Goal: Book appointment/travel/reservation

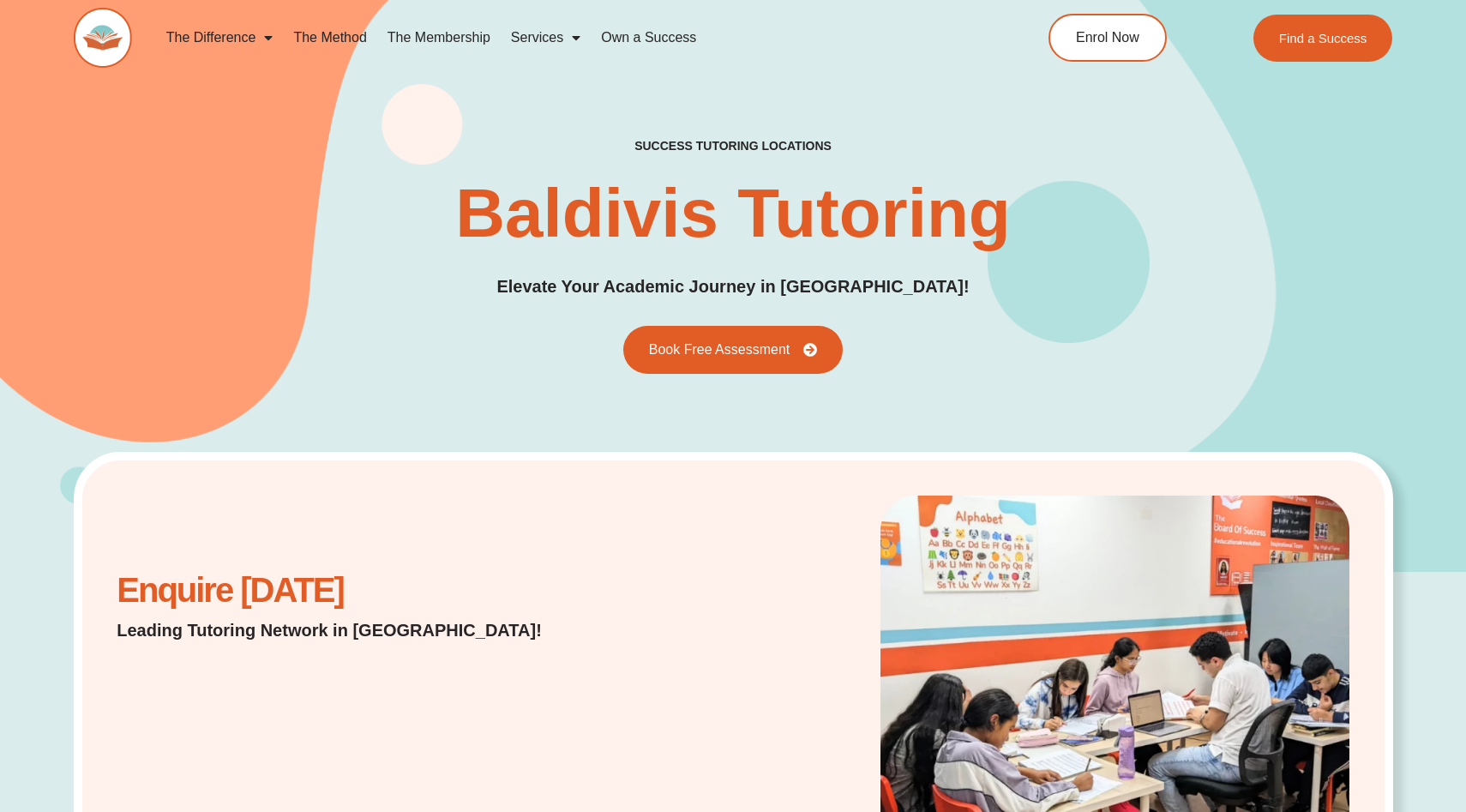
scroll to position [461, 0]
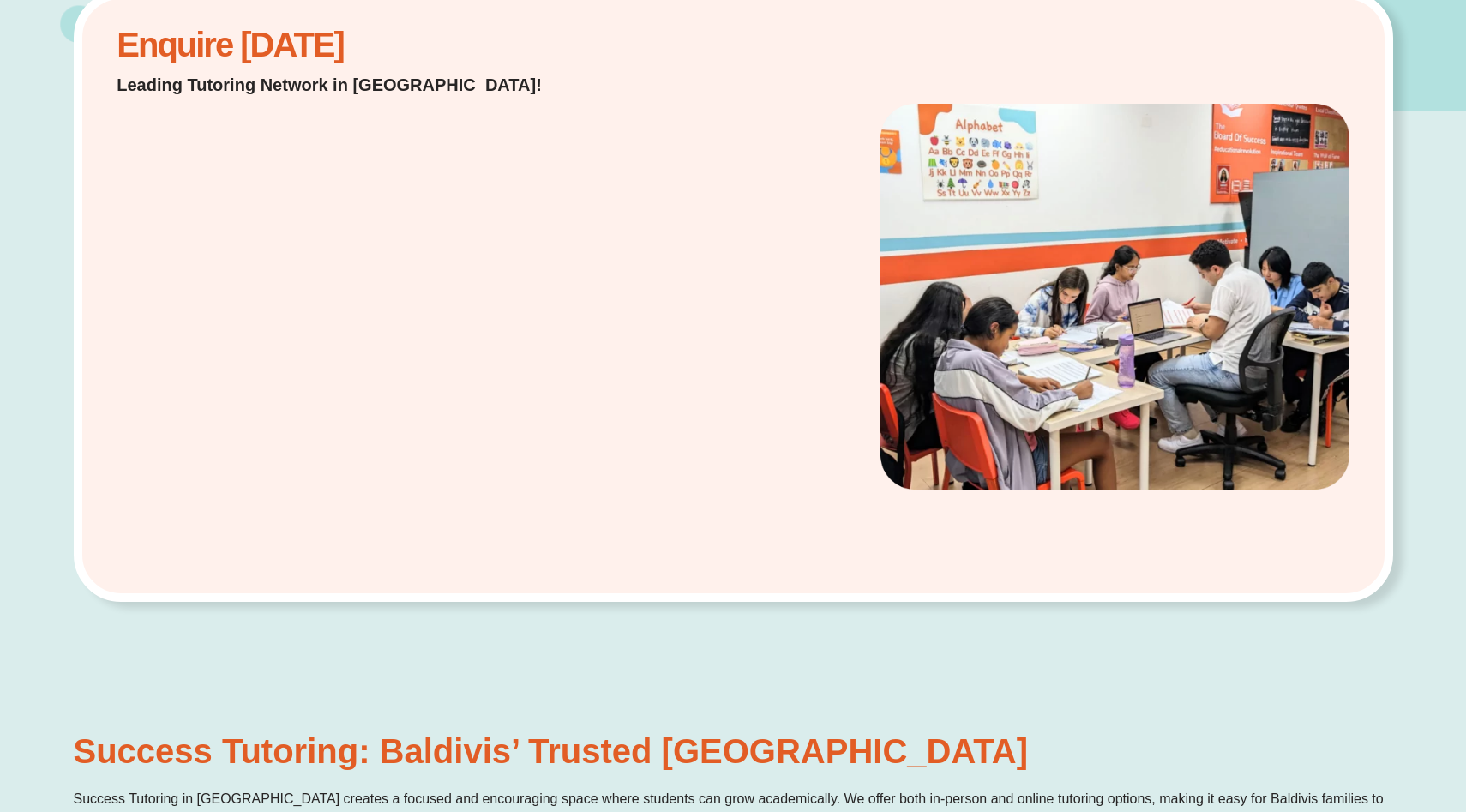
click at [578, 441] on div "Enquire [DATE] Leading Tutoring Network in [GEOGRAPHIC_DATA]!" at bounding box center [733, 296] width 1319 height 612
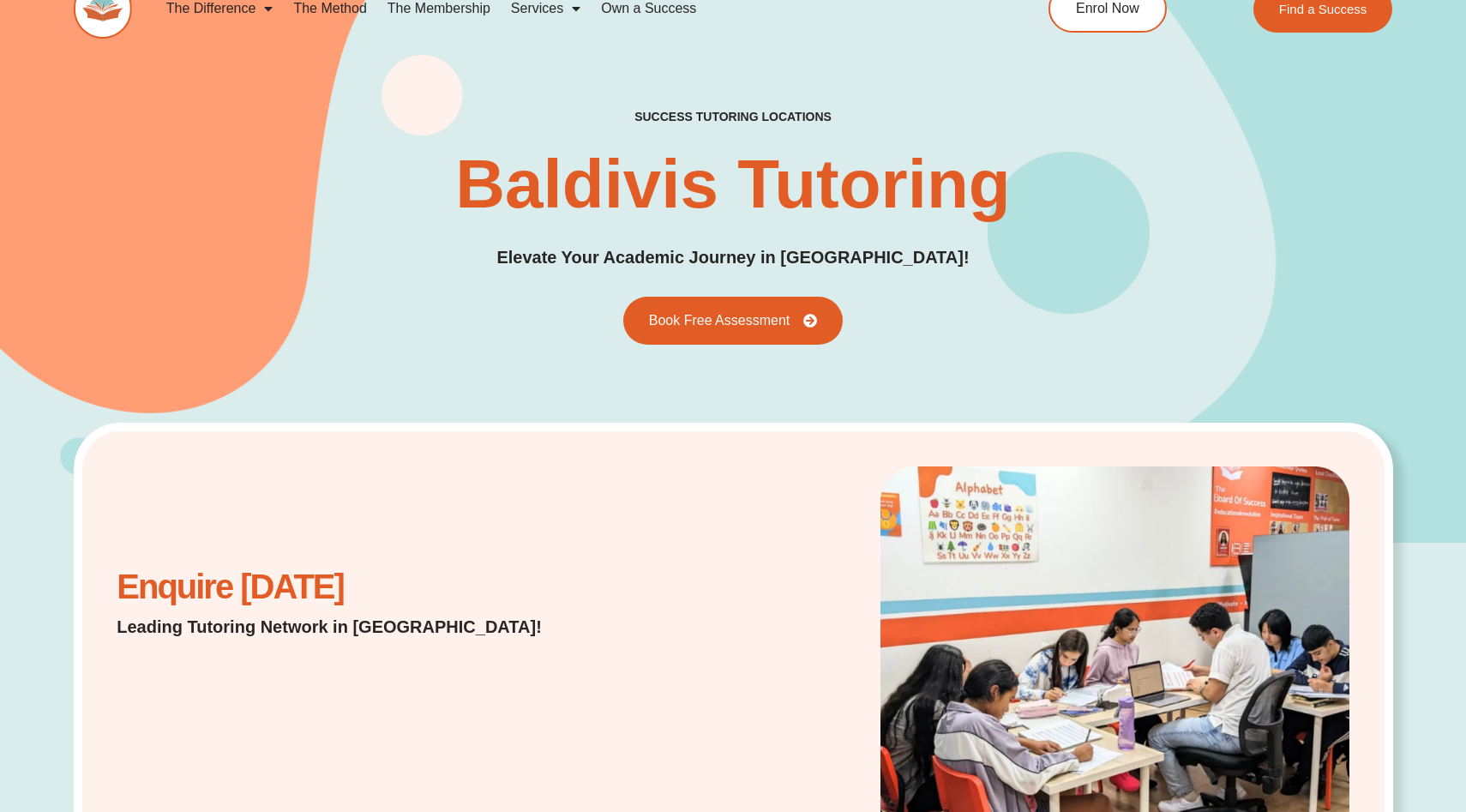
scroll to position [0, 0]
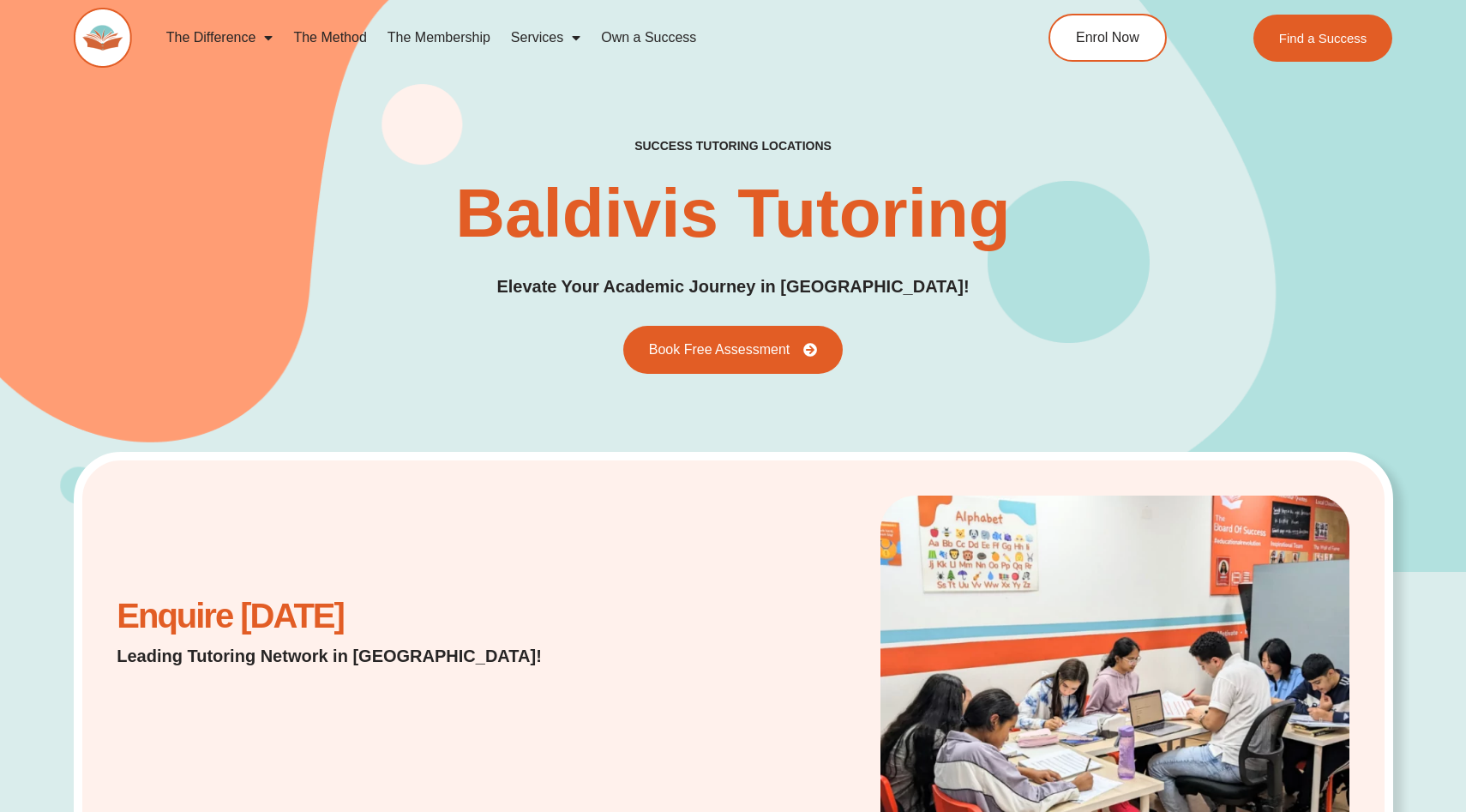
click at [712, 200] on h1 "Baldivis Tutoring" at bounding box center [732, 214] width 554 height 69
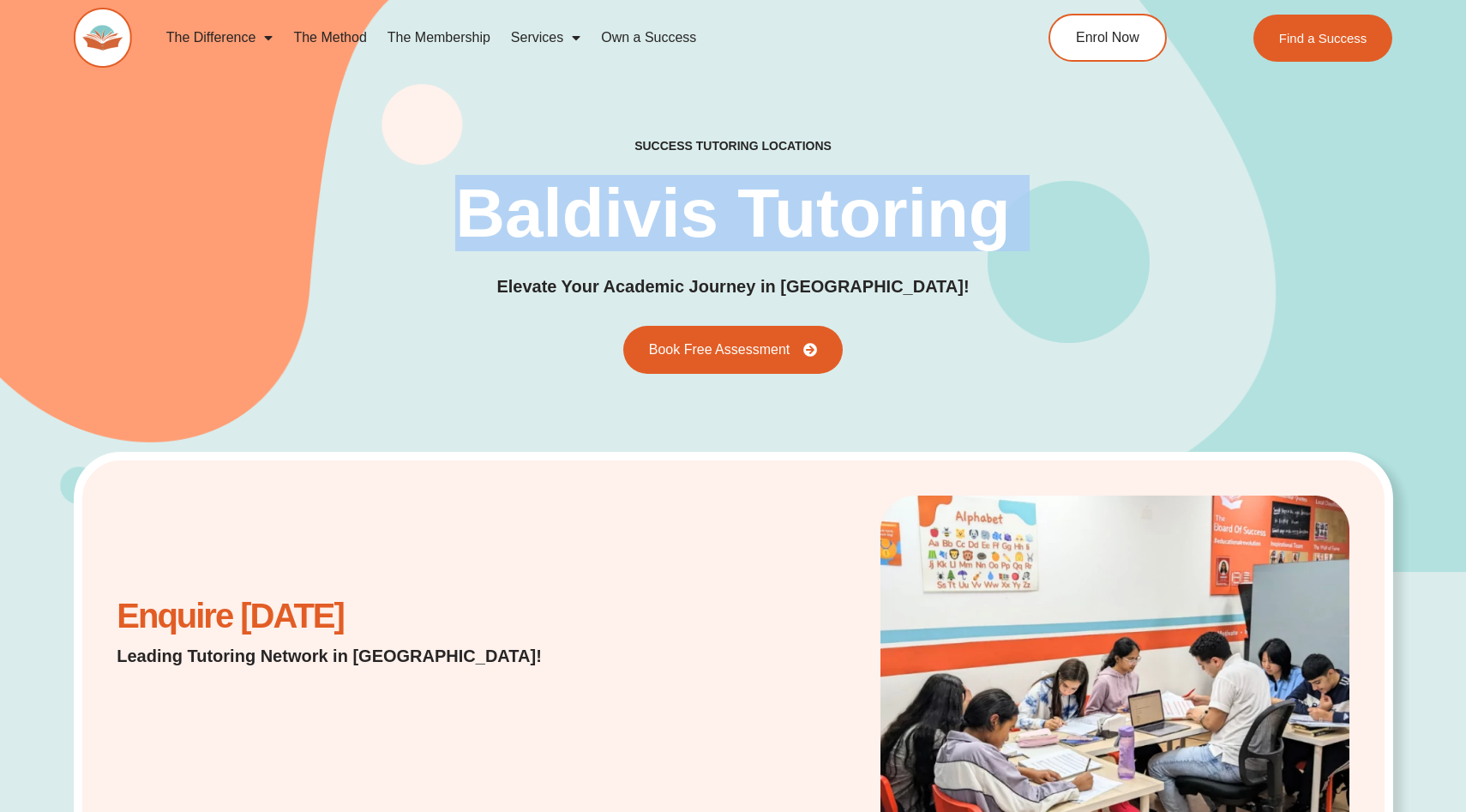
click at [712, 200] on h1 "Baldivis Tutoring" at bounding box center [732, 214] width 554 height 69
click at [856, 200] on h1 "Baldivis Tutoring" at bounding box center [732, 214] width 554 height 69
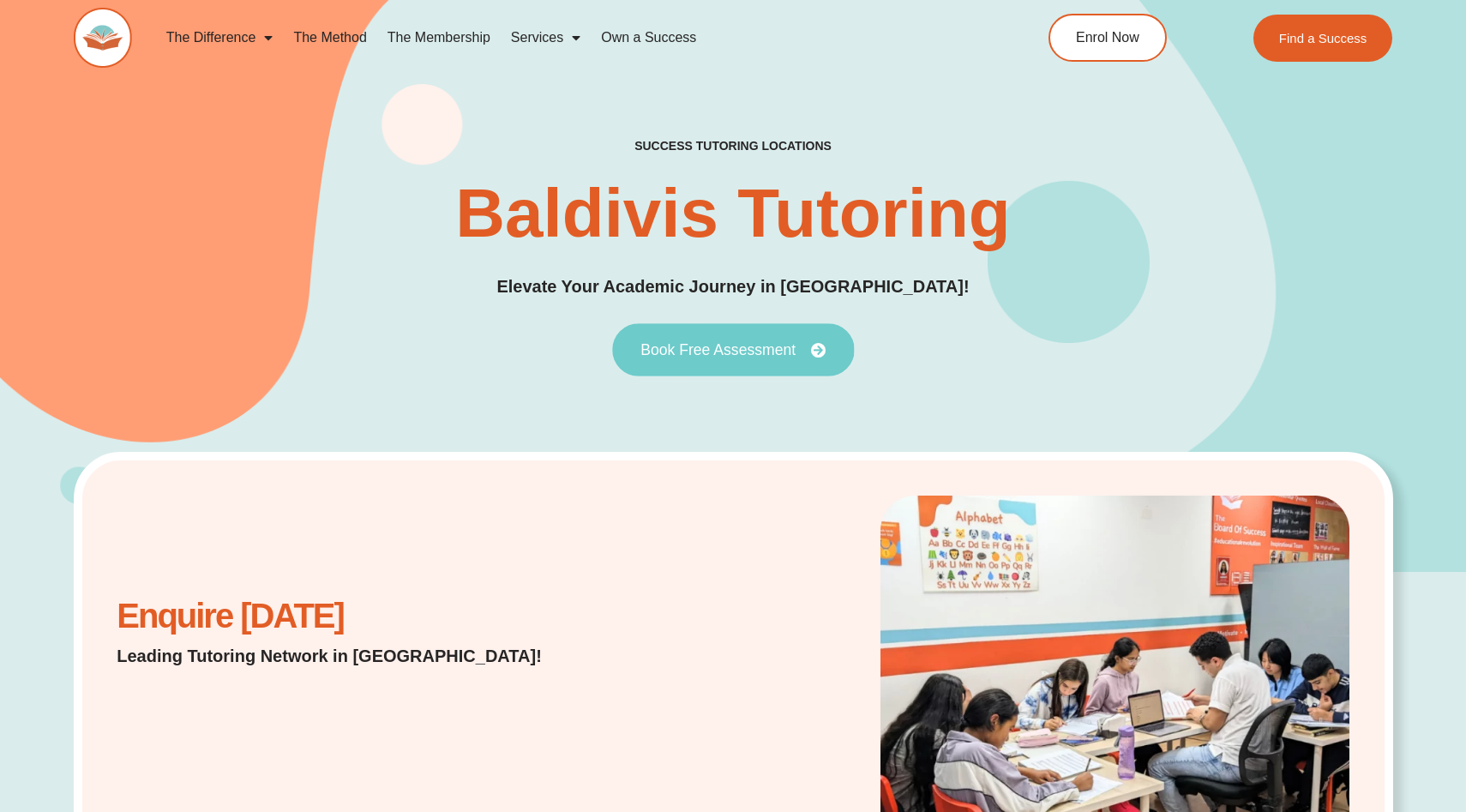
click at [709, 355] on span "Book Free Assessment" at bounding box center [718, 350] width 155 height 16
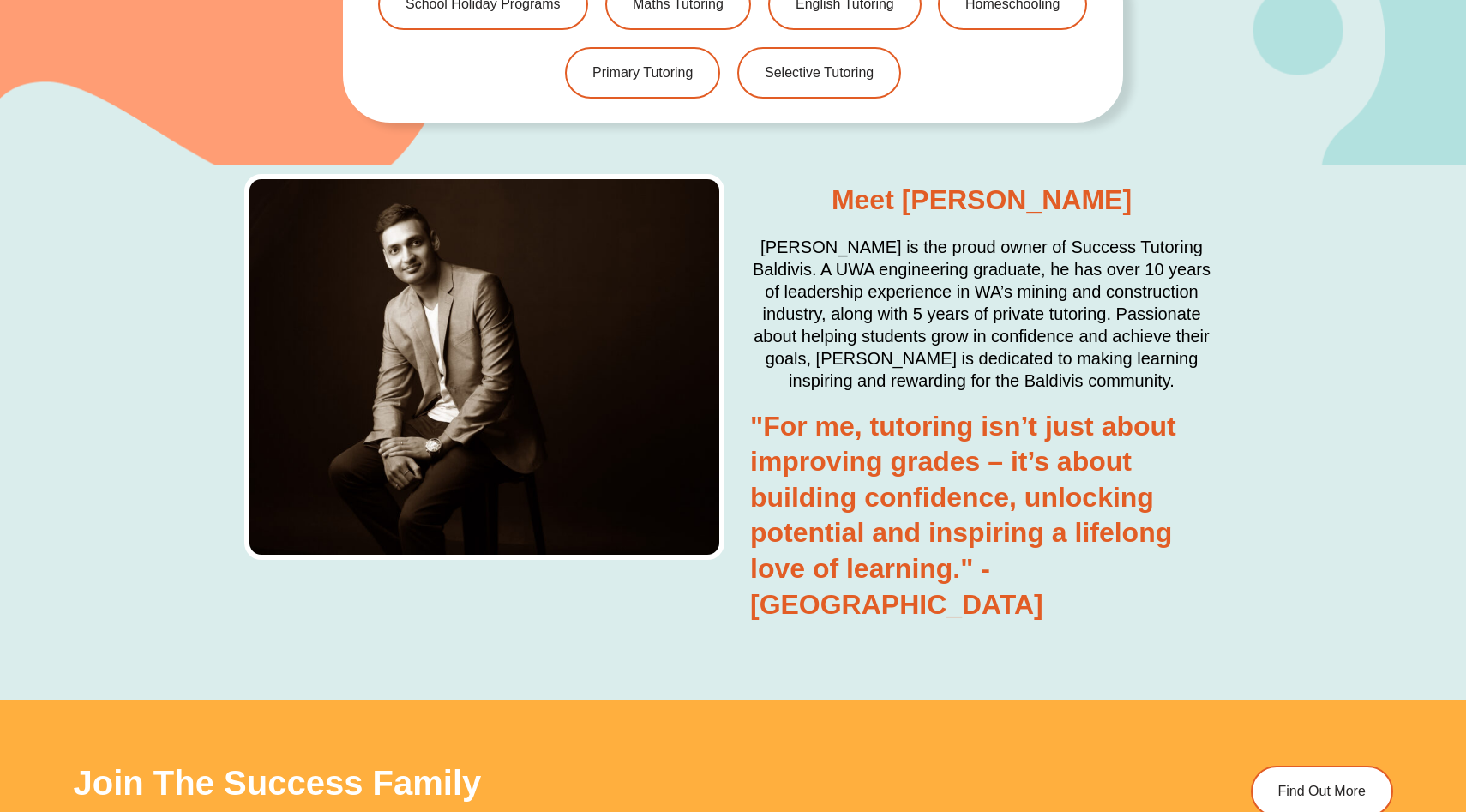
scroll to position [3683, 0]
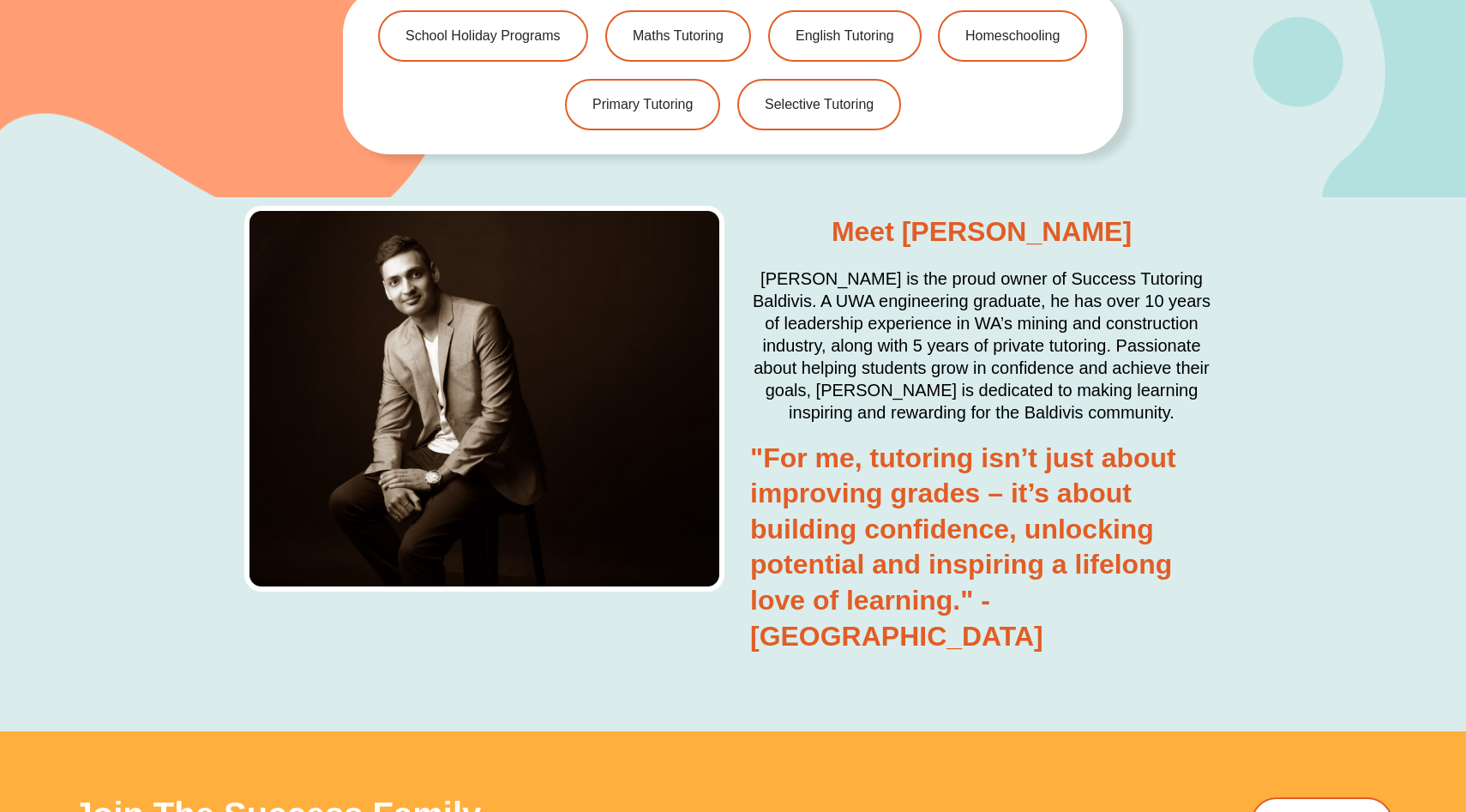
click at [891, 383] on h2 "[PERSON_NAME] is the proud owner of Success Tutoring Baldivis. A UWA engineerin…" at bounding box center [981, 345] width 463 height 156
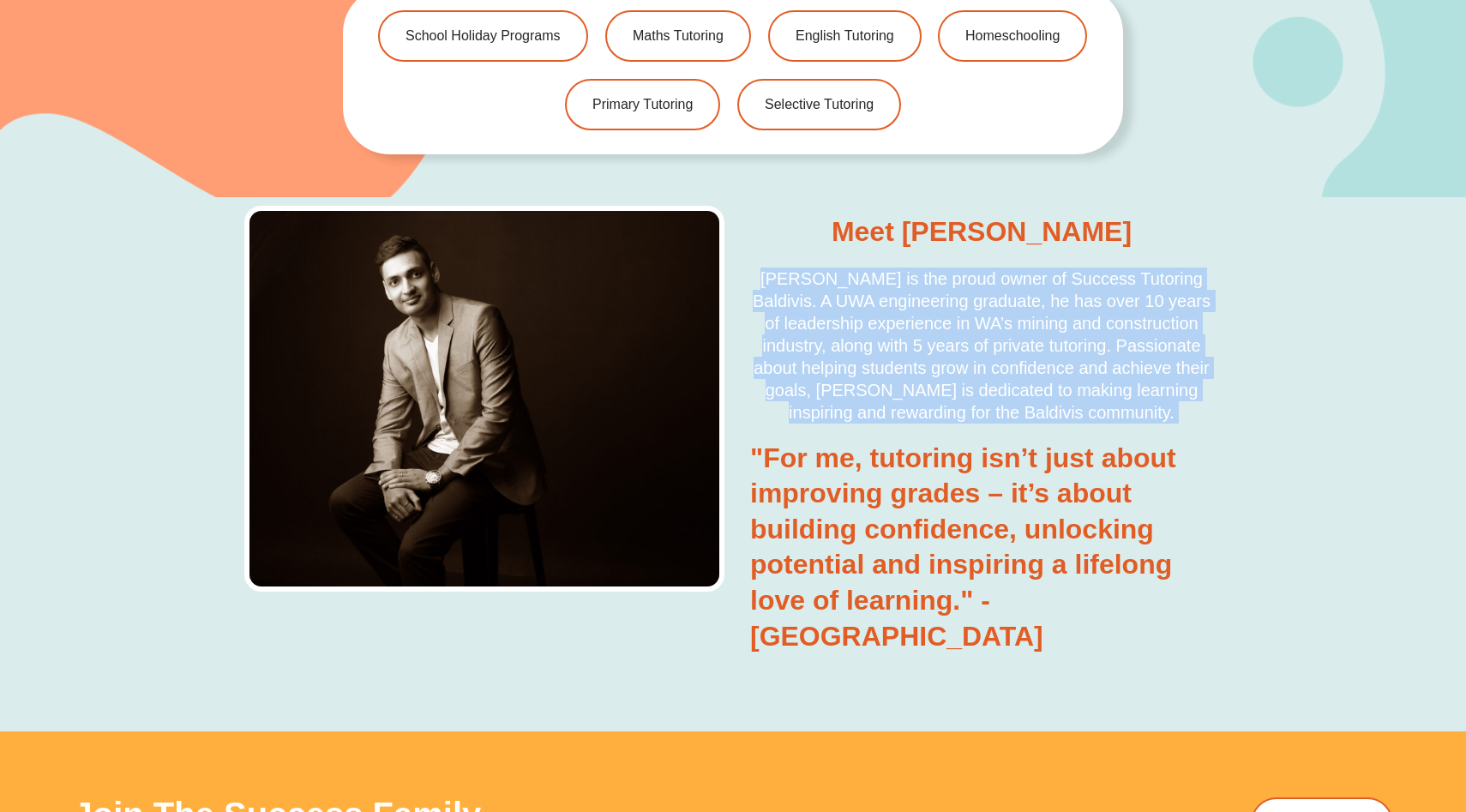
click at [891, 383] on h2 "[PERSON_NAME] is the proud owner of Success Tutoring Baldivis. A UWA engineerin…" at bounding box center [981, 345] width 463 height 156
click at [925, 383] on h2 "[PERSON_NAME] is the proud owner of Success Tutoring Baldivis. A UWA engineerin…" at bounding box center [981, 345] width 463 height 156
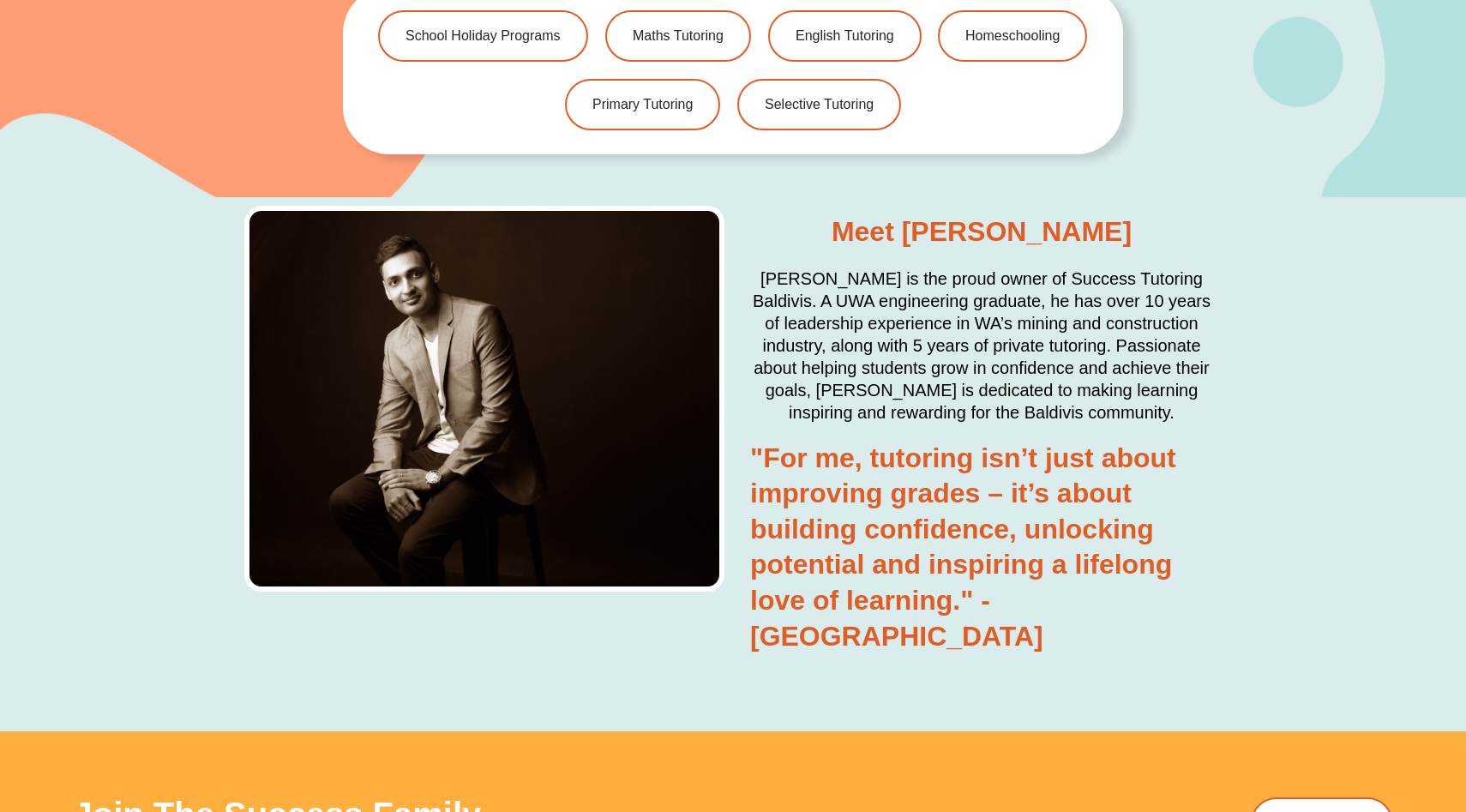
click at [903, 369] on h2 "[PERSON_NAME] is the proud owner of Success Tutoring Baldivis. A UWA engineerin…" at bounding box center [981, 345] width 463 height 156
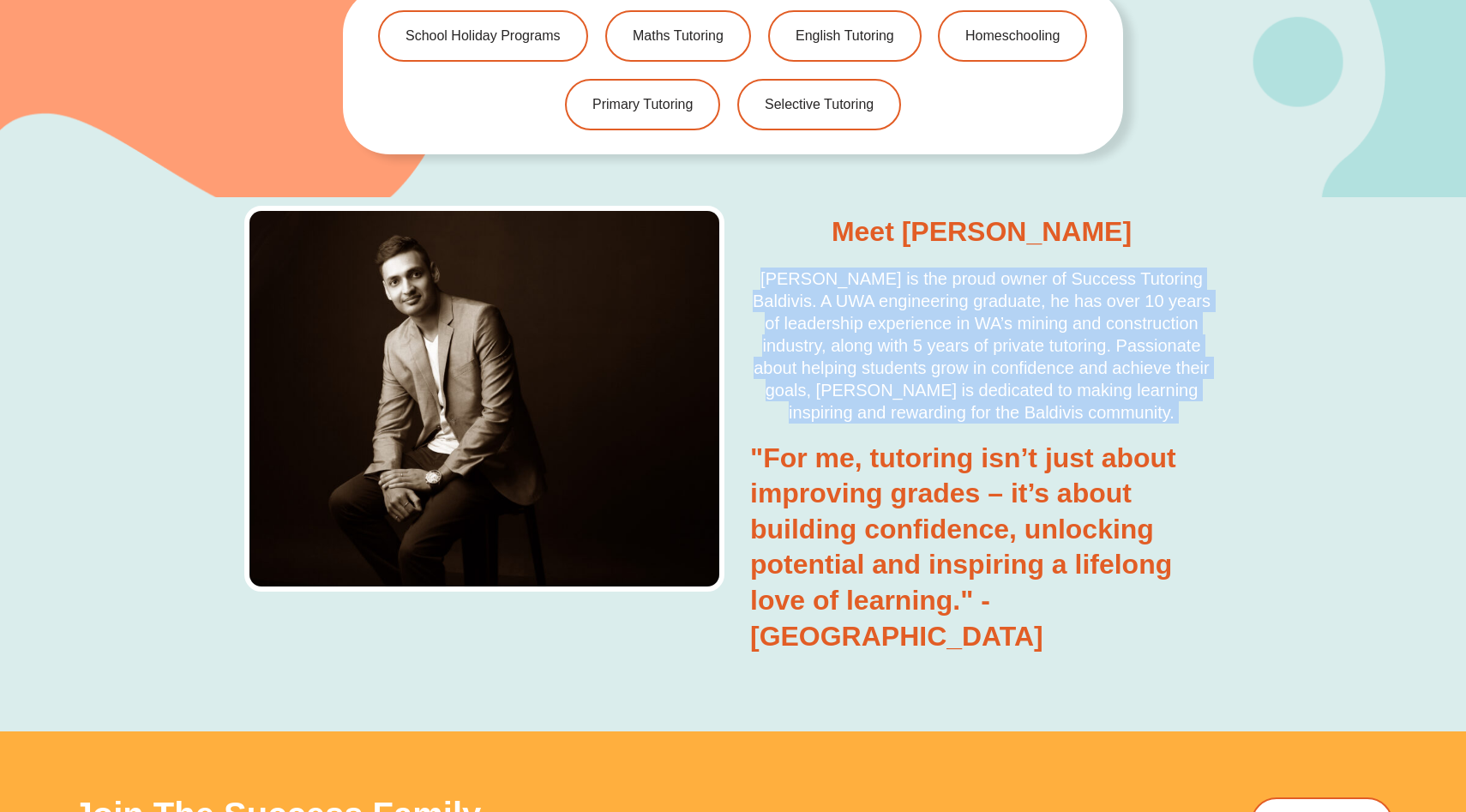
click at [903, 369] on h2 "[PERSON_NAME] is the proud owner of Success Tutoring Baldivis. A UWA engineerin…" at bounding box center [981, 345] width 463 height 156
click at [957, 369] on h2 "[PERSON_NAME] is the proud owner of Success Tutoring Baldivis. A UWA engineerin…" at bounding box center [981, 345] width 463 height 156
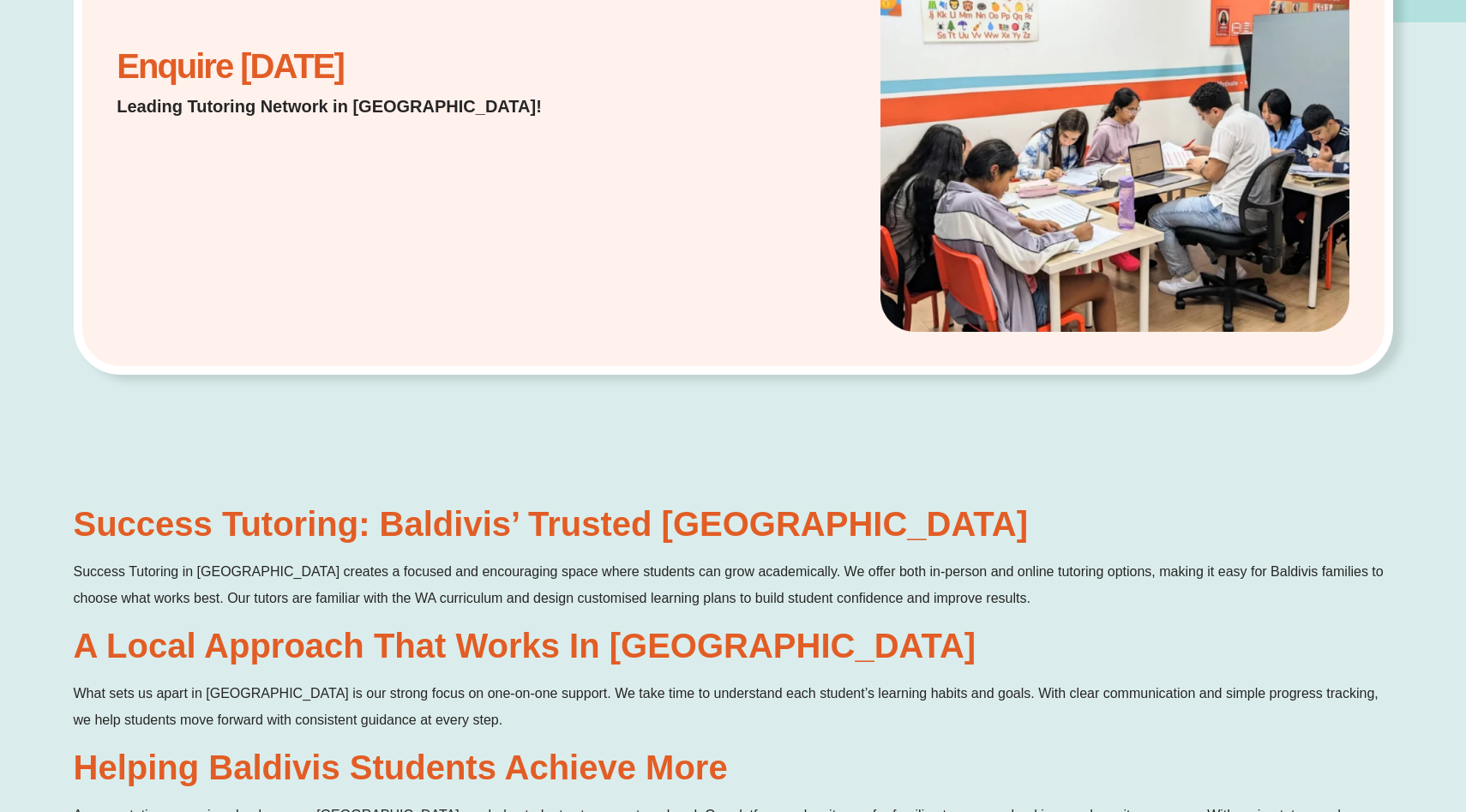
scroll to position [0, 0]
